Goal: Task Accomplishment & Management: Use online tool/utility

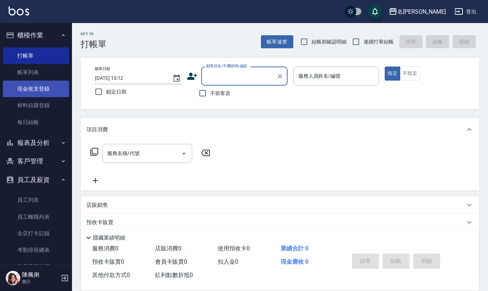
click at [32, 86] on link "現金收支登錄" at bounding box center [36, 89] width 66 height 17
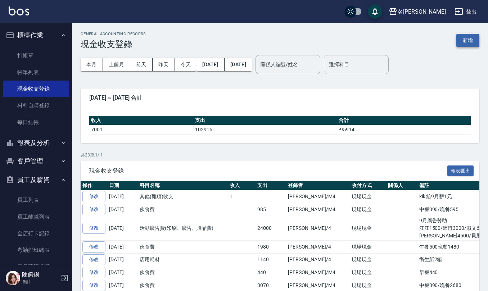
click at [472, 42] on button "新增" at bounding box center [467, 40] width 23 height 13
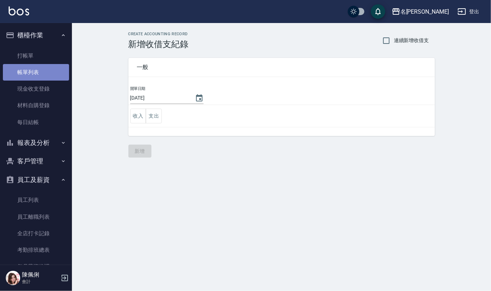
click at [40, 74] on link "帳單列表" at bounding box center [36, 72] width 66 height 17
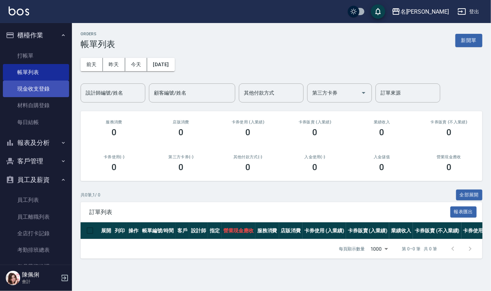
click at [47, 87] on link "現金收支登錄" at bounding box center [36, 89] width 66 height 17
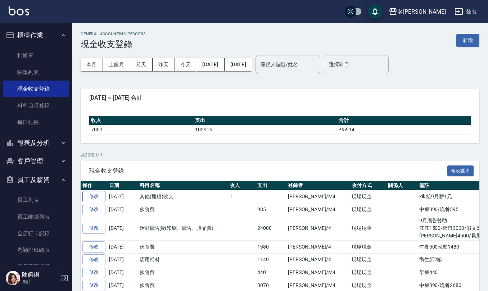
click at [98, 197] on link "修改" at bounding box center [93, 196] width 23 height 11
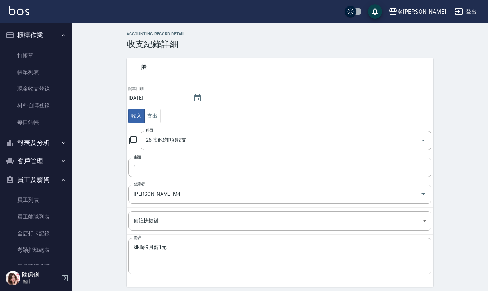
scroll to position [19, 0]
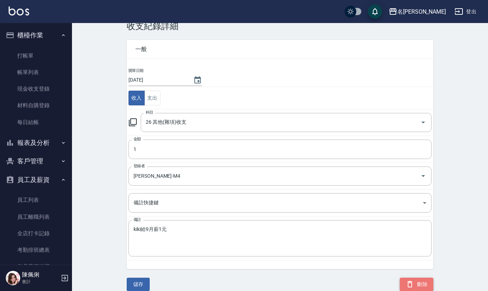
click at [419, 288] on button "刪除" at bounding box center [416, 284] width 33 height 13
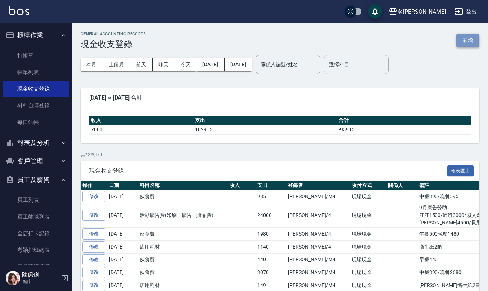
click at [474, 40] on button "新增" at bounding box center [467, 40] width 23 height 13
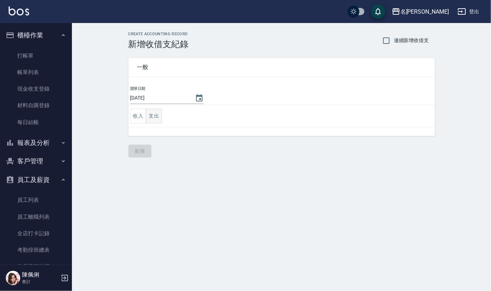
click at [154, 114] on button "支出" at bounding box center [154, 116] width 16 height 15
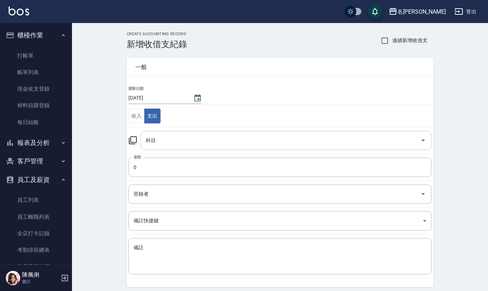
click at [157, 136] on input "科目" at bounding box center [280, 140] width 273 height 13
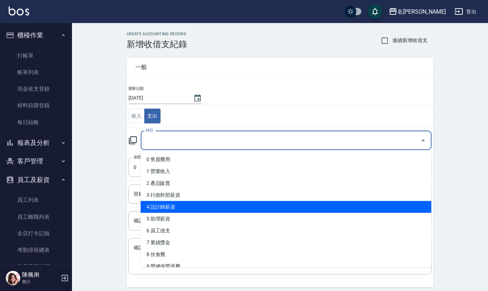
click at [192, 204] on li "4 設計師薪資" at bounding box center [286, 207] width 291 height 12
type input "4 設計師薪資"
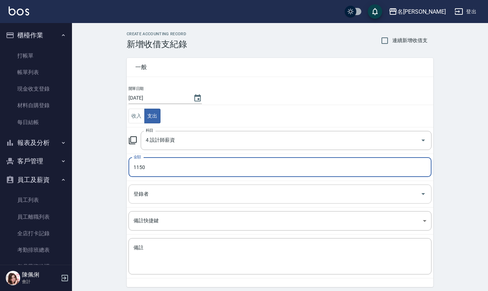
type input "1150"
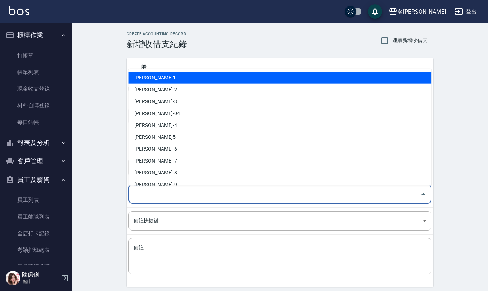
click at [172, 199] on input "登錄者" at bounding box center [275, 194] width 286 height 13
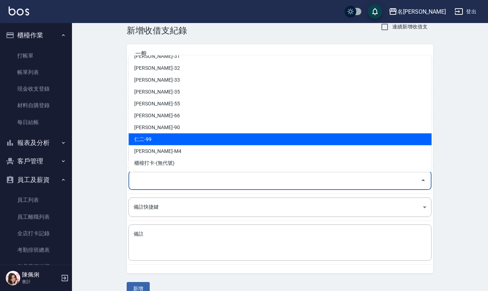
scroll to position [27, 0]
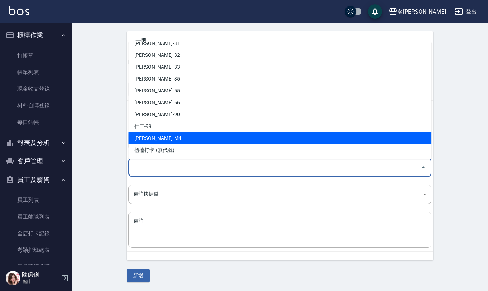
click at [188, 134] on li "[PERSON_NAME]-M4" at bounding box center [279, 138] width 303 height 12
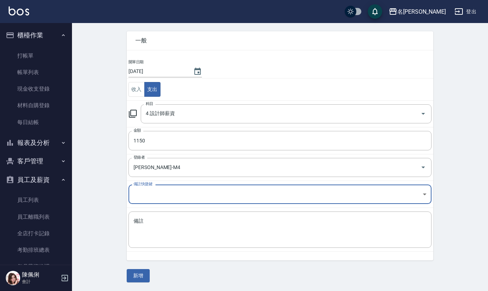
type input "[PERSON_NAME]-M4"
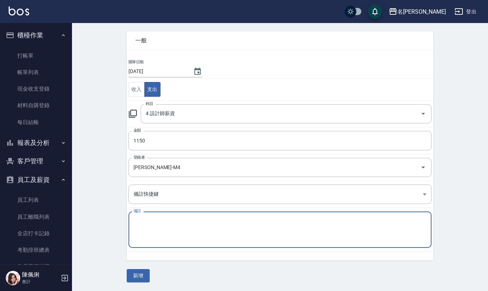
click at [174, 227] on textarea "備註" at bounding box center [280, 230] width 293 height 24
type textarea "補轉帳$1150給霧眉師(9月薪)"
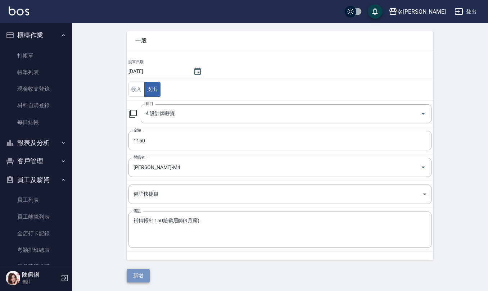
click at [139, 275] on button "新增" at bounding box center [138, 275] width 23 height 13
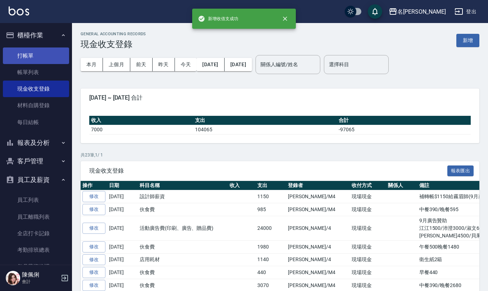
click at [41, 53] on link "打帳單" at bounding box center [36, 55] width 66 height 17
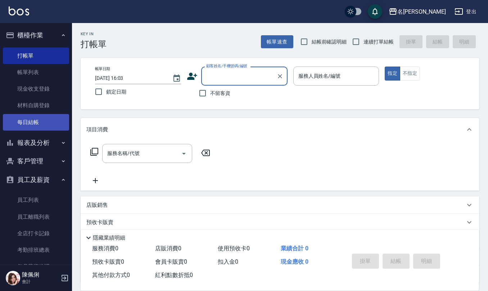
click at [36, 118] on link "每日結帳" at bounding box center [36, 122] width 66 height 17
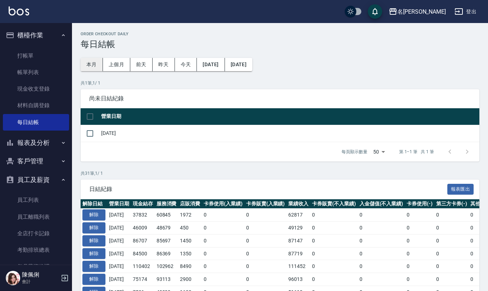
click at [96, 64] on button "本月" at bounding box center [92, 64] width 22 height 13
click at [252, 65] on button "[DATE]" at bounding box center [238, 64] width 27 height 13
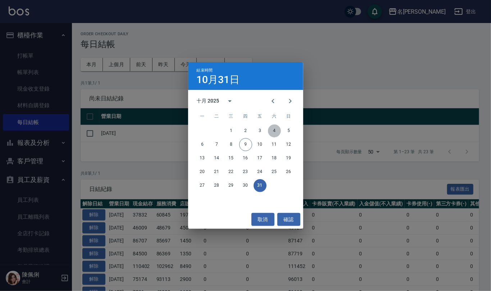
click at [274, 133] on button "4" at bounding box center [274, 131] width 13 height 13
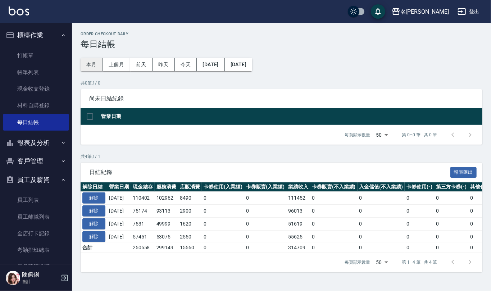
click at [88, 66] on button "本月" at bounding box center [92, 64] width 22 height 13
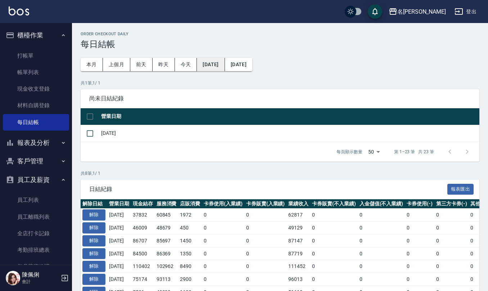
click at [219, 65] on button "[DATE]" at bounding box center [211, 64] width 28 height 13
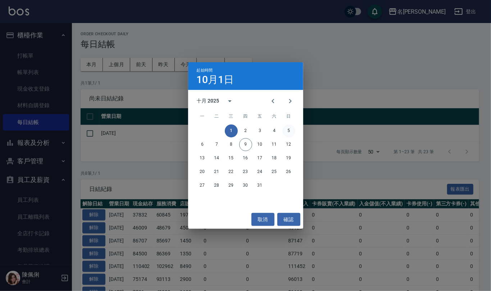
click at [287, 130] on button "5" at bounding box center [288, 131] width 13 height 13
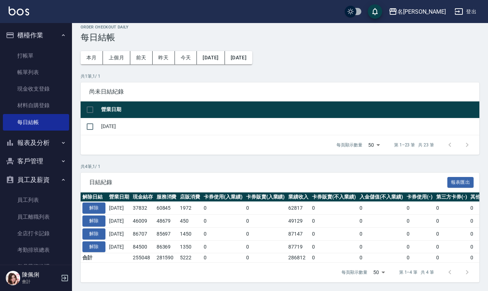
scroll to position [15, 0]
click at [27, 55] on link "打帳單" at bounding box center [36, 55] width 66 height 17
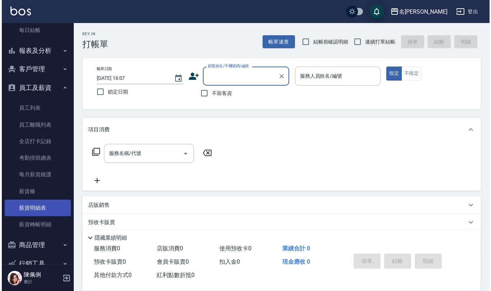
scroll to position [96, 0]
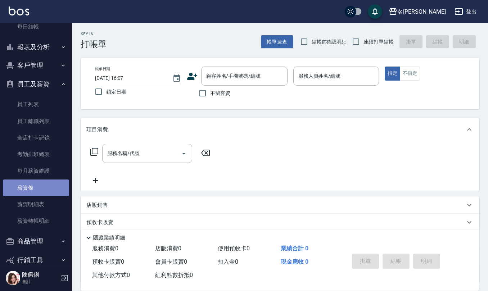
click at [37, 192] on link "薪資條" at bounding box center [36, 188] width 66 height 17
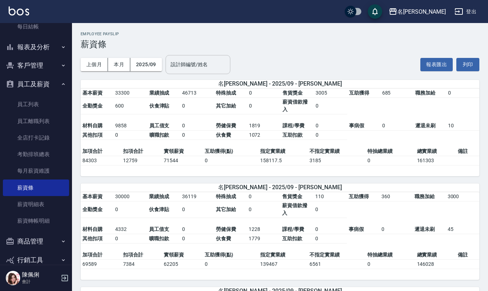
click at [183, 61] on input "設計師編號/姓名" at bounding box center [198, 64] width 58 height 13
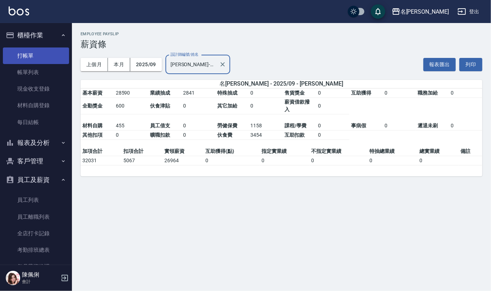
type input "[PERSON_NAME]-26"
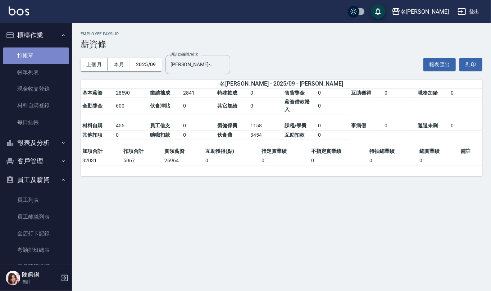
click at [36, 53] on link "打帳單" at bounding box center [36, 55] width 66 height 17
